Goal: Task Accomplishment & Management: Manage account settings

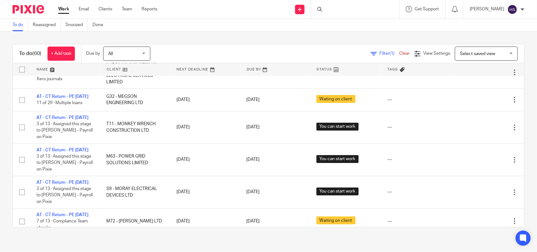
scroll to position [970, 0]
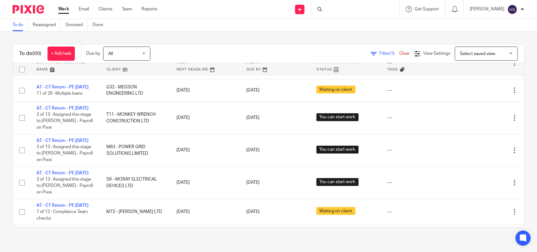
click at [61, 9] on link "Work" at bounding box center [63, 9] width 11 height 6
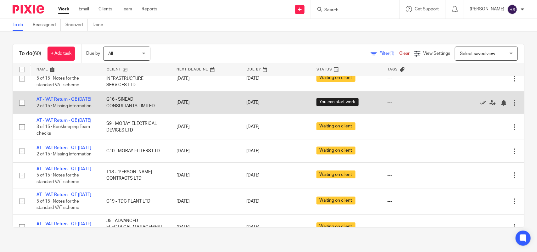
scroll to position [65, 0]
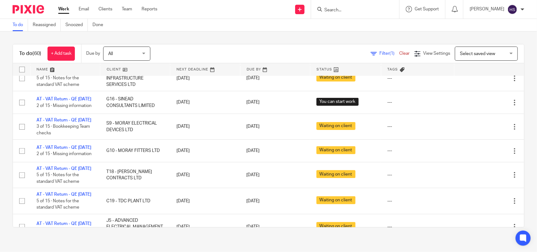
click at [212, 37] on div "To do (60) + Add task Due by All All Today Tomorrow This week Next week This mo…" at bounding box center [268, 135] width 537 height 209
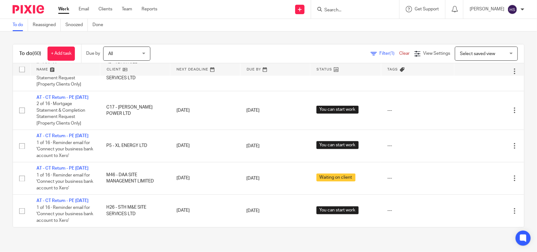
scroll to position [576, 0]
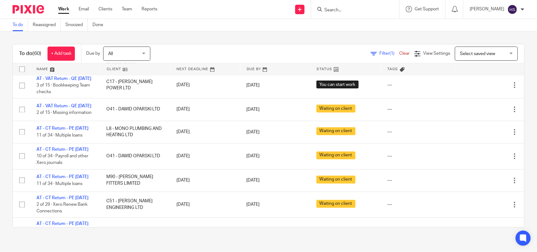
click at [60, 20] on td "AT - VAT Return - QE 31-08-2025 3 of 15 · Bookkeeping Team checks" at bounding box center [65, 8] width 70 height 26
click at [61, 3] on link "AT - VAT Return - QE [DATE]" at bounding box center [63, 1] width 55 height 4
click at [57, 3] on link "AT - VAT Return - QE [DATE]" at bounding box center [63, 1] width 55 height 4
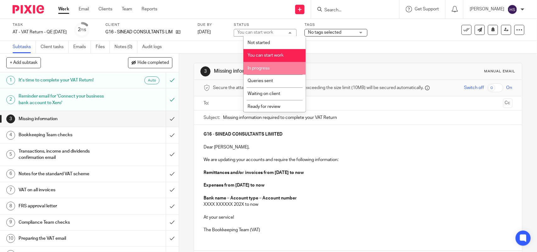
click at [269, 63] on li "In progress" at bounding box center [274, 68] width 62 height 13
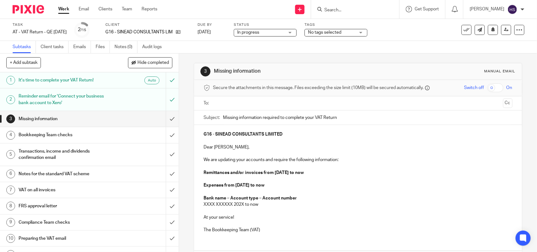
click at [349, 10] on input "Search" at bounding box center [352, 11] width 57 height 6
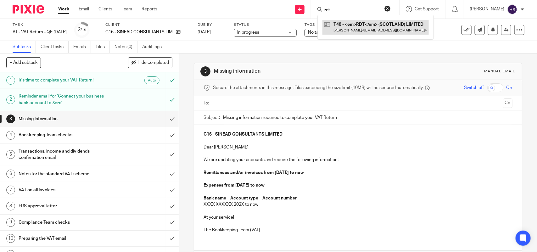
type input "rdt"
click at [379, 29] on link at bounding box center [375, 27] width 106 height 14
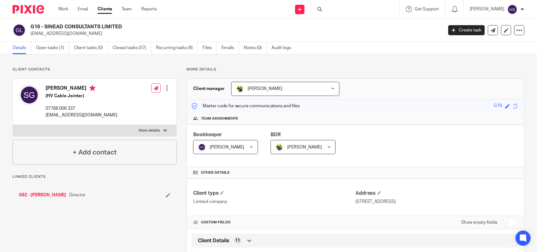
click at [368, 7] on div at bounding box center [355, 9] width 88 height 19
click at [356, 8] on div at bounding box center [355, 9] width 88 height 19
click at [338, 8] on div at bounding box center [355, 9] width 88 height 19
click at [337, 11] on div at bounding box center [355, 9] width 88 height 19
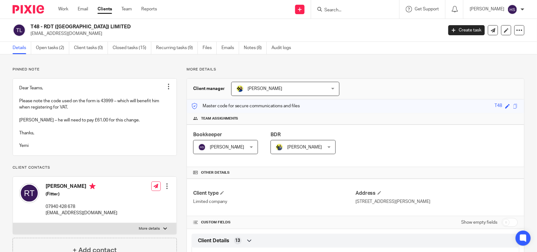
scroll to position [13, 0]
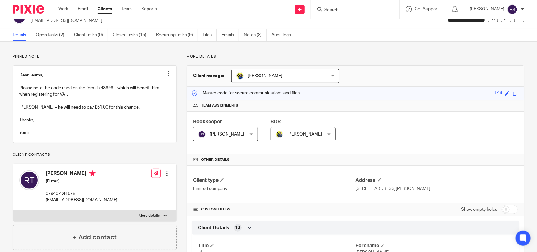
click at [317, 102] on div "Team assignments" at bounding box center [355, 106] width 337 height 12
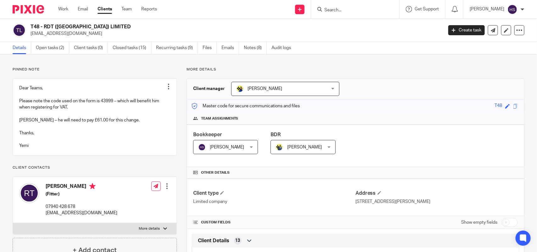
scroll to position [484, 0]
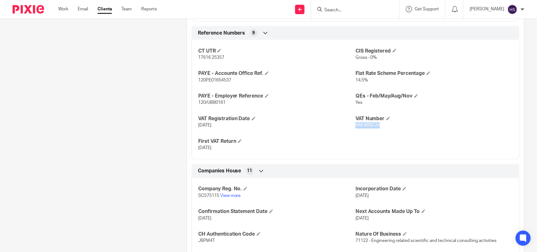
drag, startPoint x: 351, startPoint y: 132, endPoint x: 378, endPoint y: 133, distance: 27.1
click at [378, 129] on p "496 6950 24" at bounding box center [433, 125] width 157 height 6
copy span "496 6950 24"
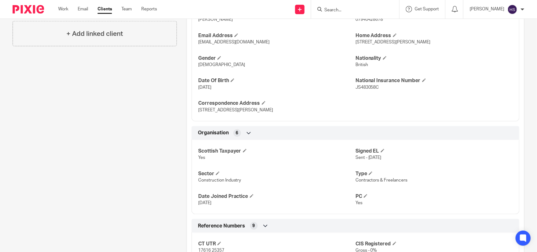
scroll to position [0, 0]
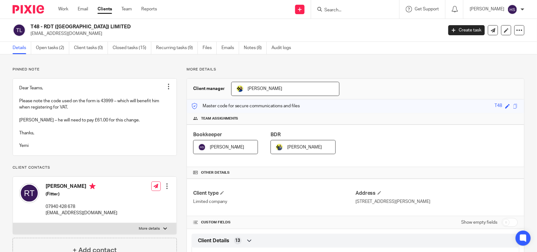
drag, startPoint x: 253, startPoint y: 91, endPoint x: 265, endPoint y: 3, distance: 88.6
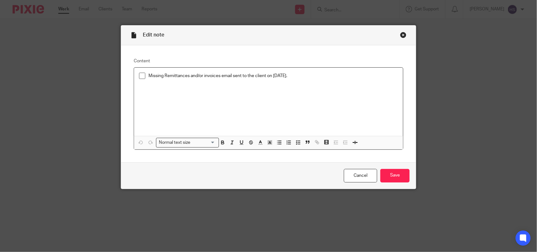
click at [400, 37] on div "Close this dialog window" at bounding box center [403, 35] width 6 height 6
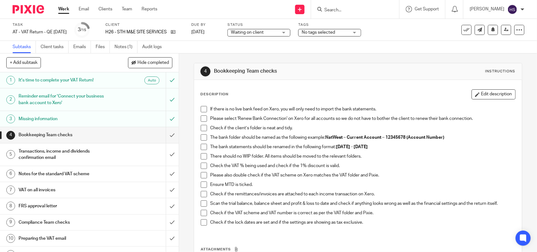
click at [346, 11] on input "Search" at bounding box center [352, 11] width 57 height 6
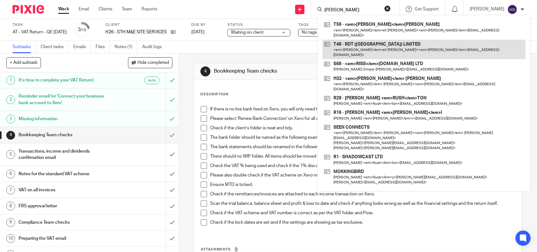
type input "[PERSON_NAME]"
click at [366, 40] on link at bounding box center [423, 50] width 203 height 20
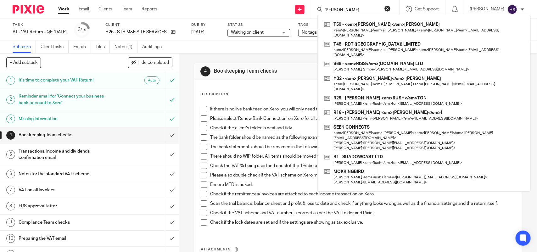
click at [237, 44] on div "Subtasks Client tasks Emails Files Notes (1) Audit logs" at bounding box center [268, 47] width 537 height 13
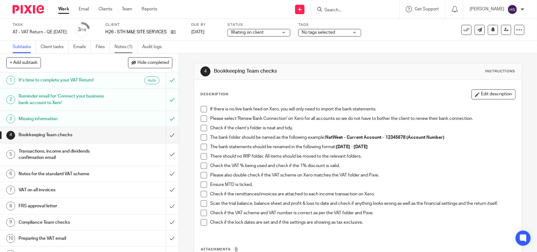
click at [115, 46] on link "Notes (1)" at bounding box center [125, 47] width 23 height 12
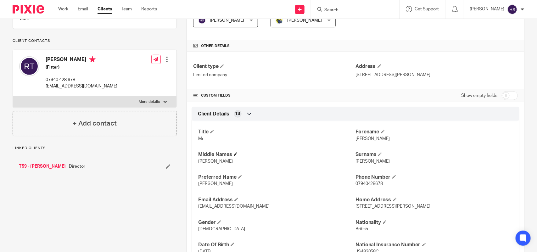
scroll to position [170, 0]
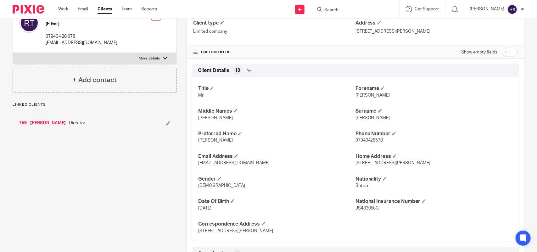
click at [198, 140] on span "[PERSON_NAME]" at bounding box center [215, 140] width 35 height 4
copy span "[PERSON_NAME]"
click at [365, 12] on input "Search" at bounding box center [352, 11] width 57 height 6
paste input "[PERSON_NAME]"
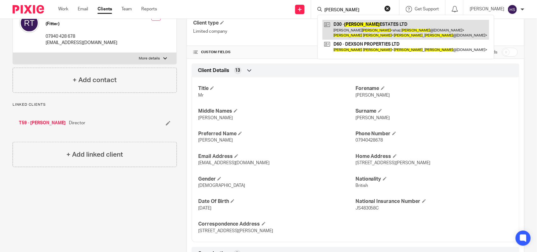
type input "[PERSON_NAME]"
click at [363, 30] on link at bounding box center [405, 30] width 167 height 20
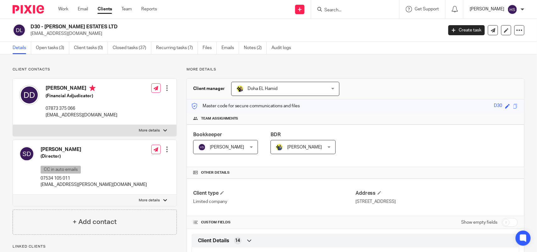
click at [499, 10] on p "[PERSON_NAME]" at bounding box center [487, 9] width 35 height 6
click at [507, 25] on span "My profile" at bounding box center [499, 25] width 20 height 4
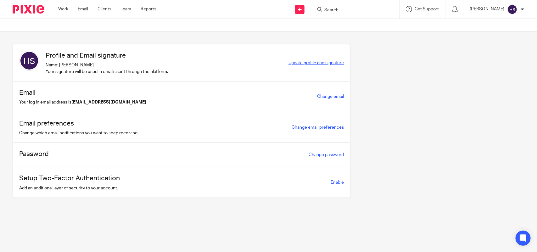
click at [315, 62] on span "Update profile and signature" at bounding box center [315, 63] width 55 height 4
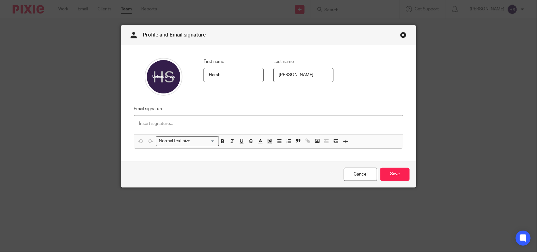
click at [151, 82] on input "file" at bounding box center [164, 77] width 38 height 38
click at [400, 35] on link "Close this dialog window" at bounding box center [403, 36] width 6 height 8
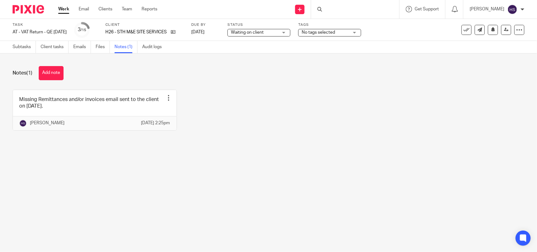
click at [10, 47] on div "Subtasks Client tasks Emails Files Notes (1) Audit logs" at bounding box center [88, 47] width 177 height 12
click at [14, 46] on link "Subtasks" at bounding box center [24, 47] width 23 height 12
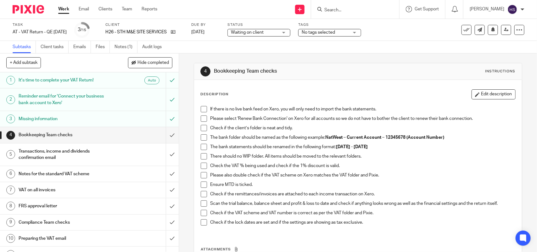
click at [380, 8] on input "Search" at bounding box center [352, 11] width 57 height 6
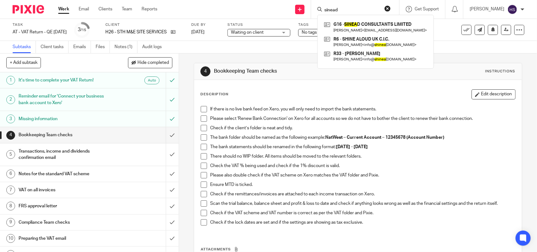
type input "sinead"
click at [205, 40] on div "Task AT - VAT Return - QE 31-08-2025 Save AT - VAT Return - QE 31-08-2025 3 /15…" at bounding box center [268, 30] width 537 height 22
click at [202, 109] on span at bounding box center [204, 109] width 6 height 6
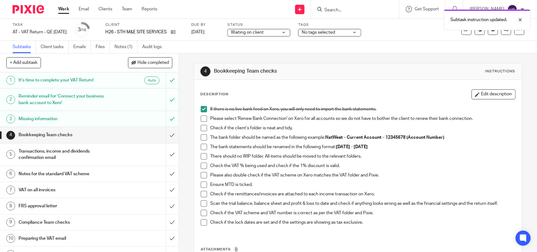
click at [201, 119] on span at bounding box center [204, 118] width 6 height 6
drag, startPoint x: 202, startPoint y: 129, endPoint x: 203, endPoint y: 132, distance: 3.3
click at [202, 129] on span at bounding box center [204, 128] width 6 height 6
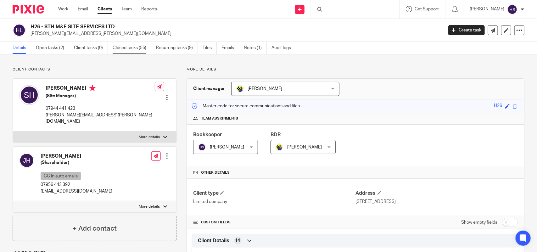
click at [122, 49] on link "Closed tasks (55)" at bounding box center [132, 48] width 39 height 12
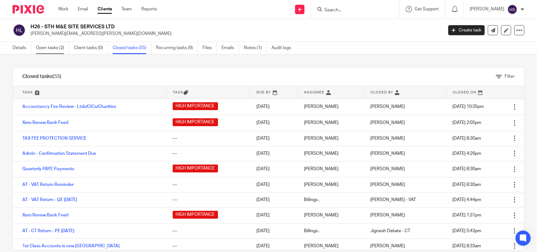
click at [59, 49] on link "Open tasks (2)" at bounding box center [52, 48] width 33 height 12
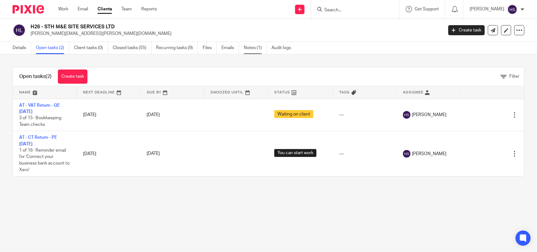
click at [245, 47] on link "Notes (1)" at bounding box center [255, 48] width 23 height 12
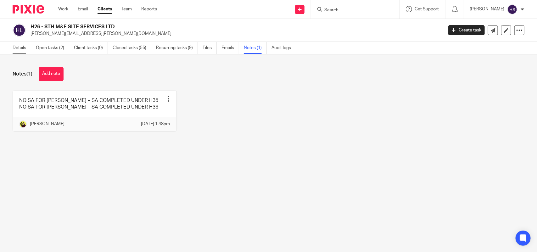
click at [18, 49] on link "Details" at bounding box center [22, 48] width 19 height 12
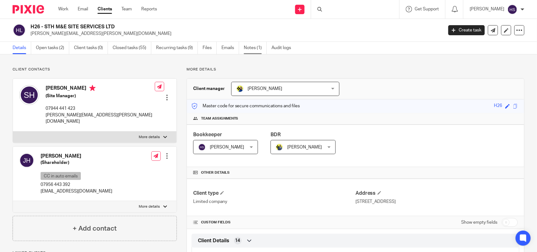
click at [255, 45] on link "Notes (1)" at bounding box center [255, 48] width 23 height 12
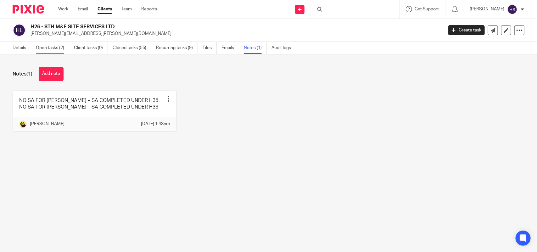
click at [40, 45] on link "Open tasks (2)" at bounding box center [52, 48] width 33 height 12
